Goal: Find specific page/section: Find specific page/section

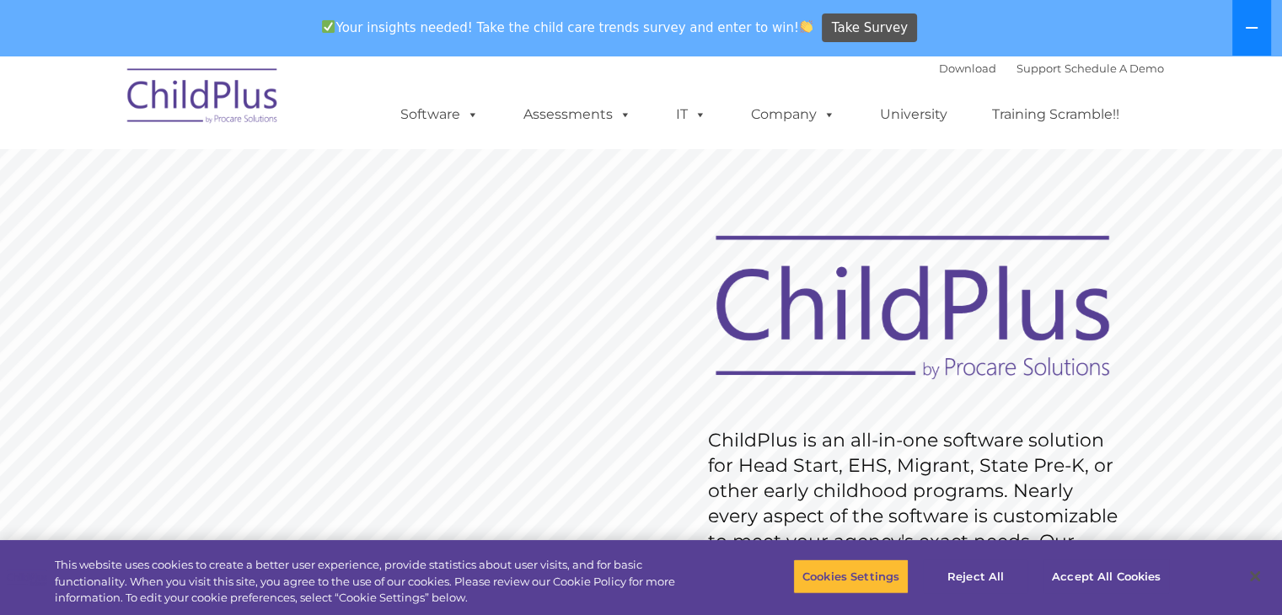
click at [1245, 24] on icon at bounding box center [1251, 27] width 13 height 13
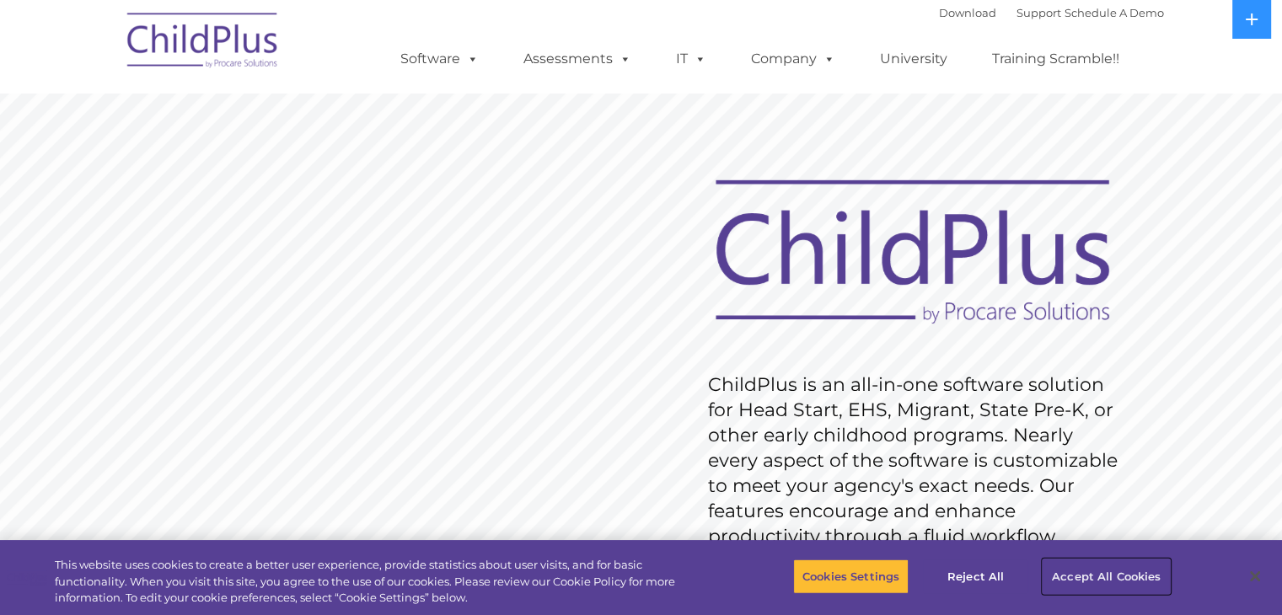
click at [1061, 568] on button "Accept All Cookies" at bounding box center [1105, 576] width 127 height 35
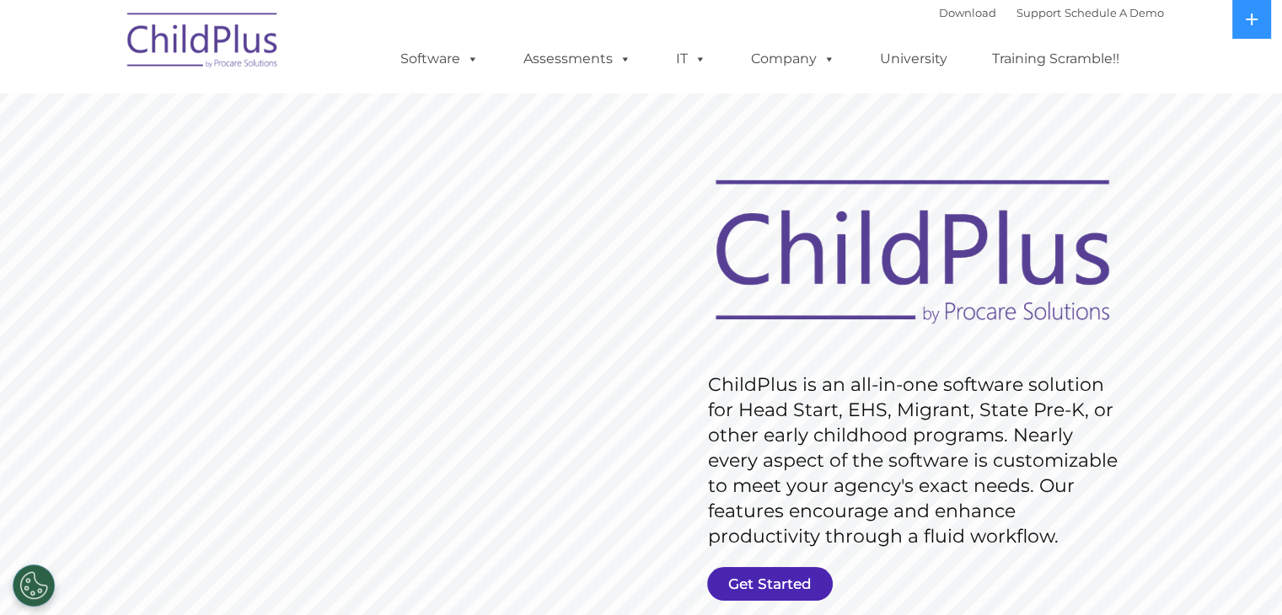
click at [792, 576] on link "Get Started" at bounding box center [770, 584] width 126 height 34
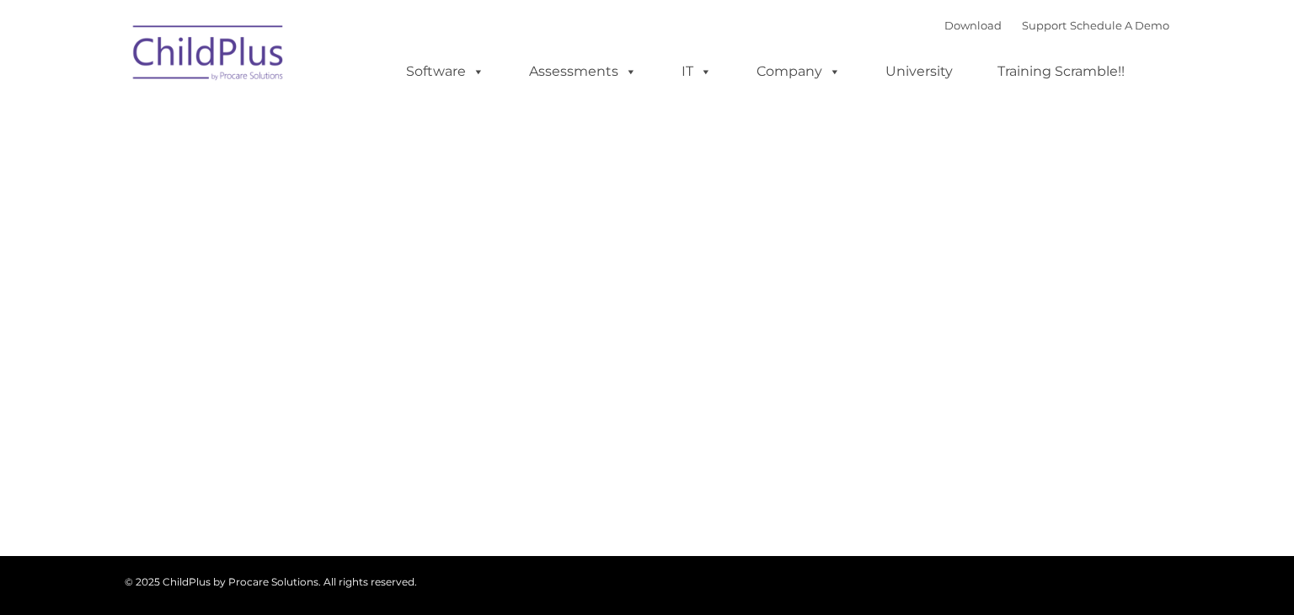
type input ""
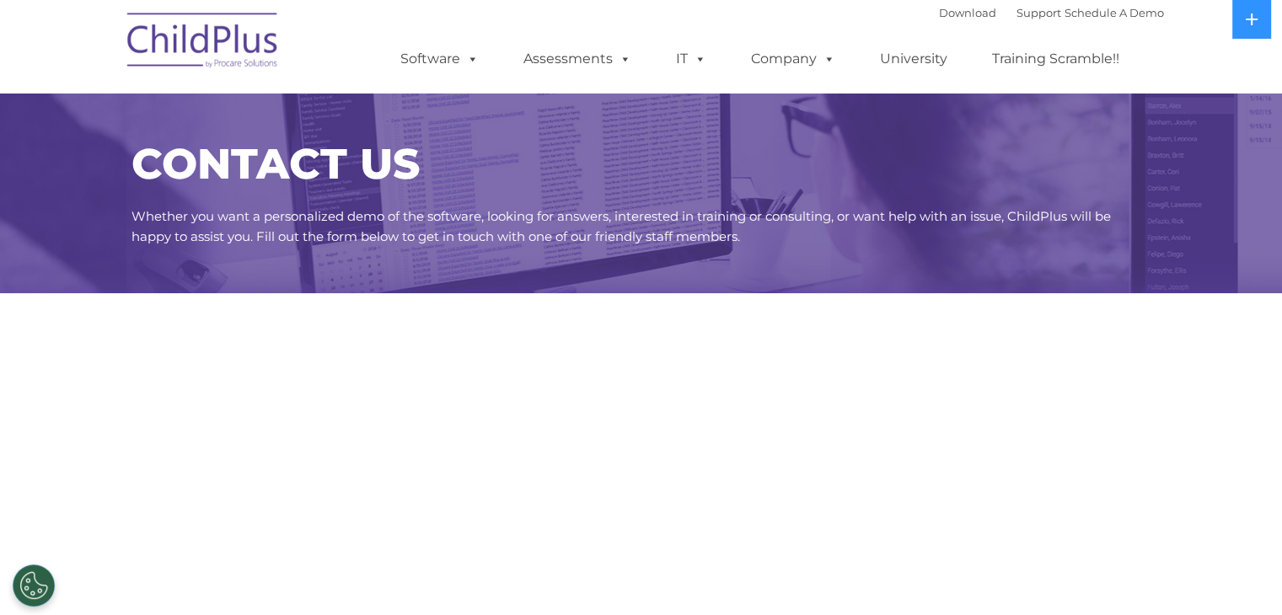
select select "MEDIUM"
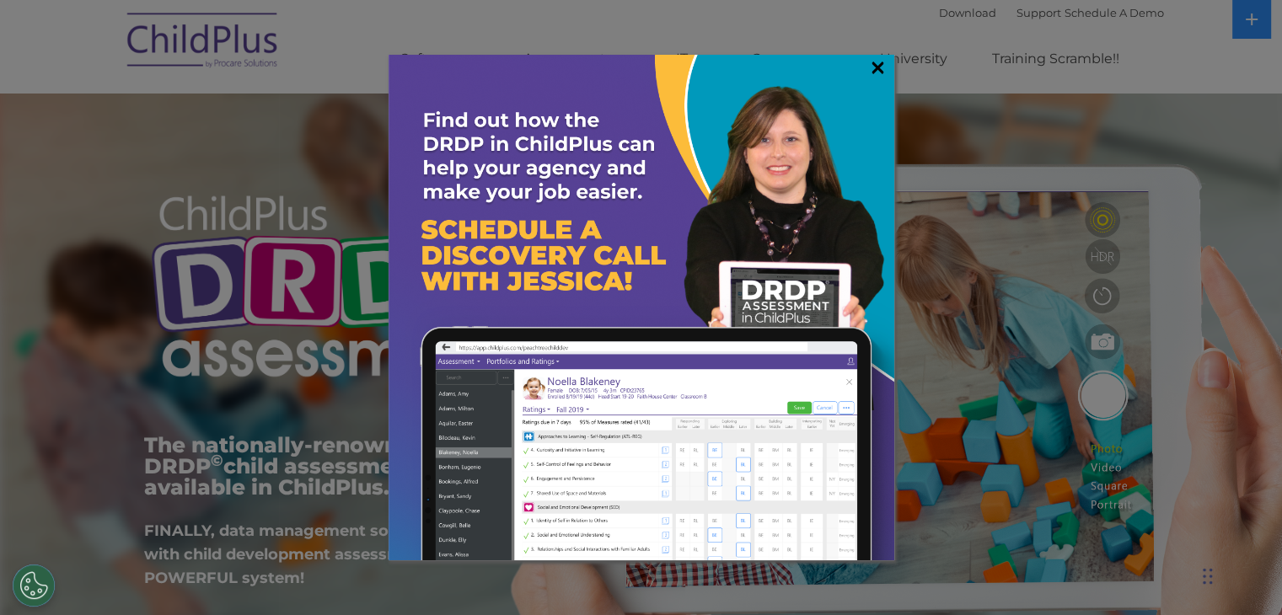
click at [886, 67] on link "×" at bounding box center [877, 67] width 19 height 17
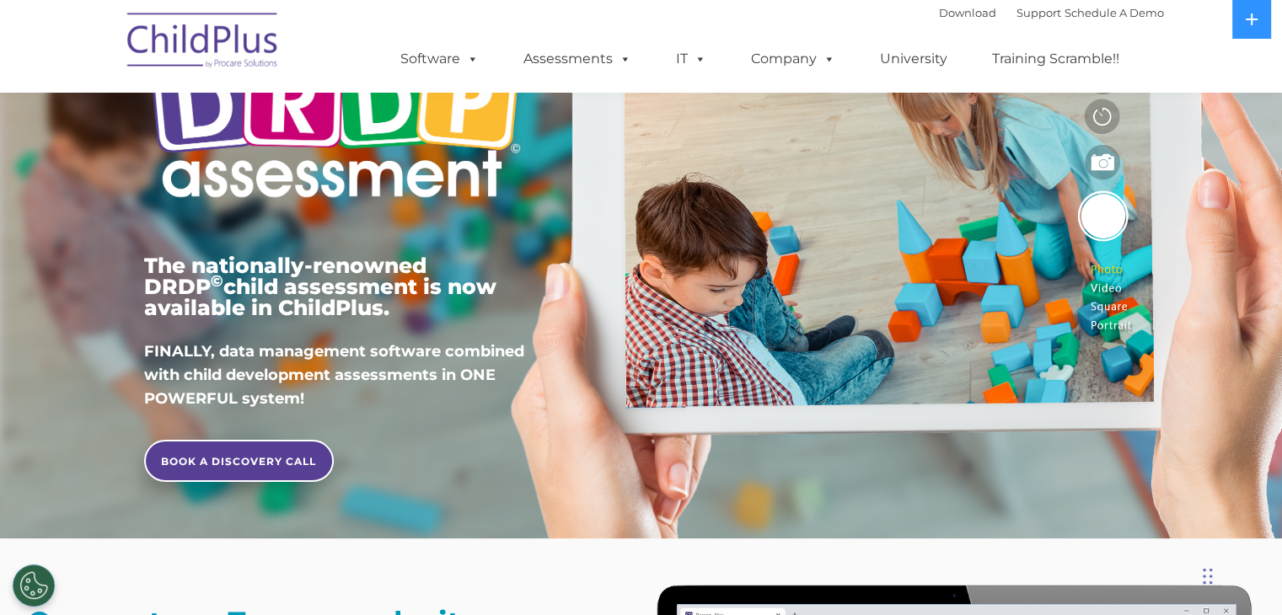
scroll to position [259, 0]
